Goal: Check status

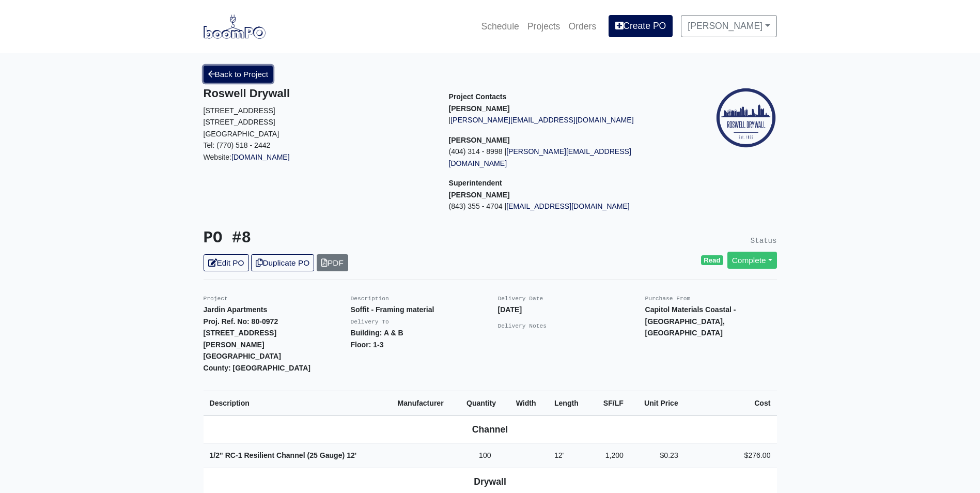
click at [226, 83] on link "Back to Project" at bounding box center [239, 74] width 70 height 17
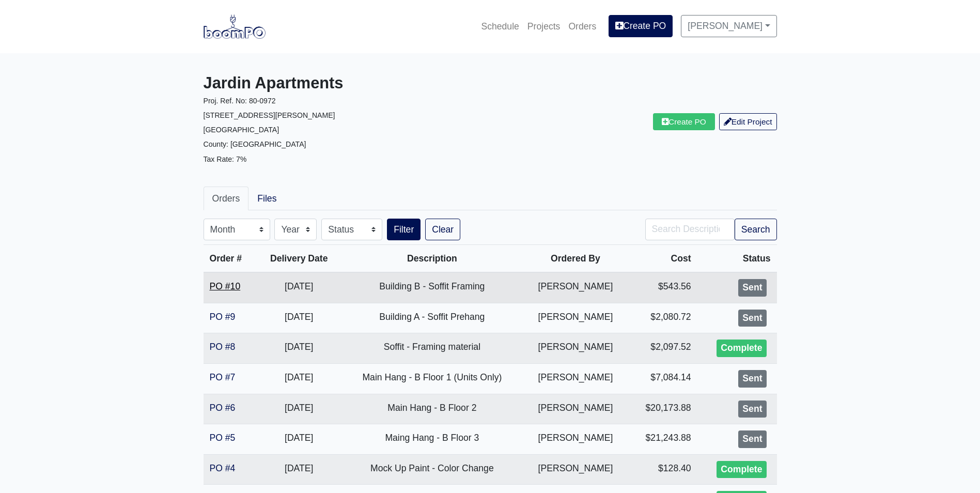
click at [227, 281] on link "PO #10" at bounding box center [225, 286] width 31 height 10
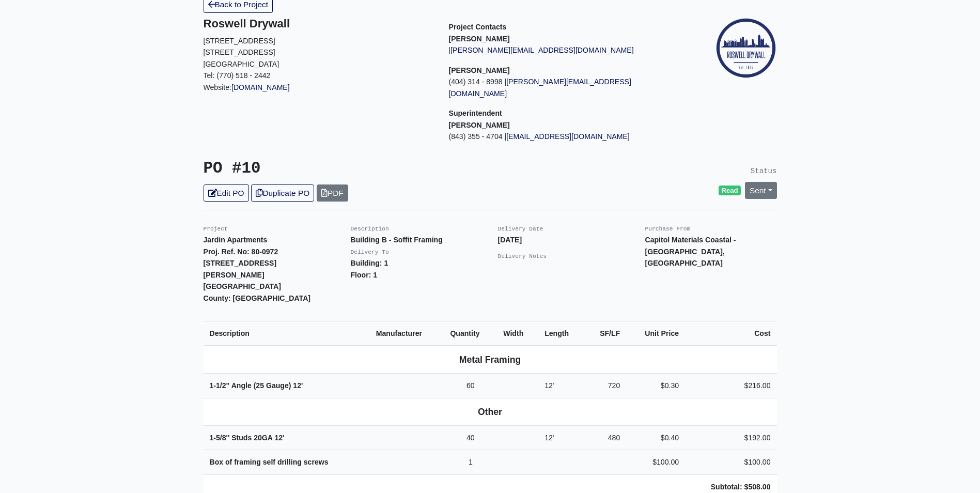
scroll to position [52, 0]
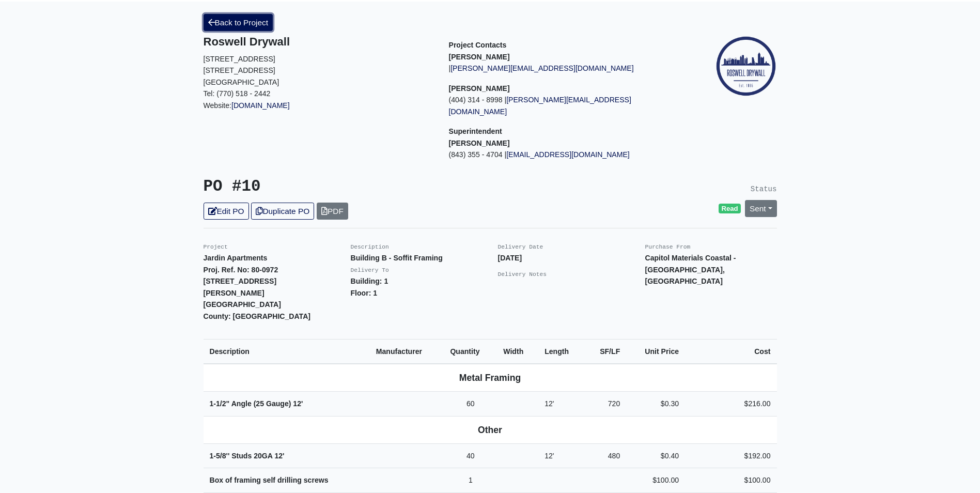
click at [246, 25] on link "Back to Project" at bounding box center [239, 22] width 70 height 17
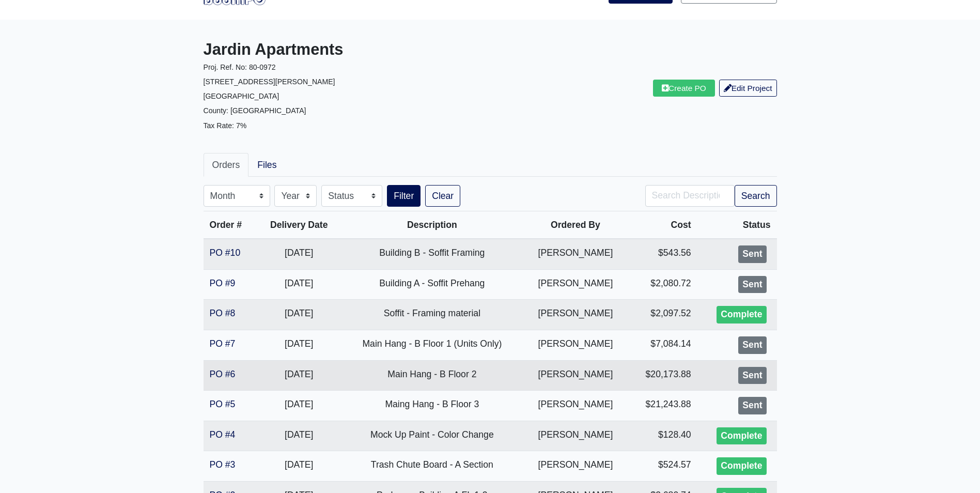
scroll to position [52, 0]
